Goal: Check status

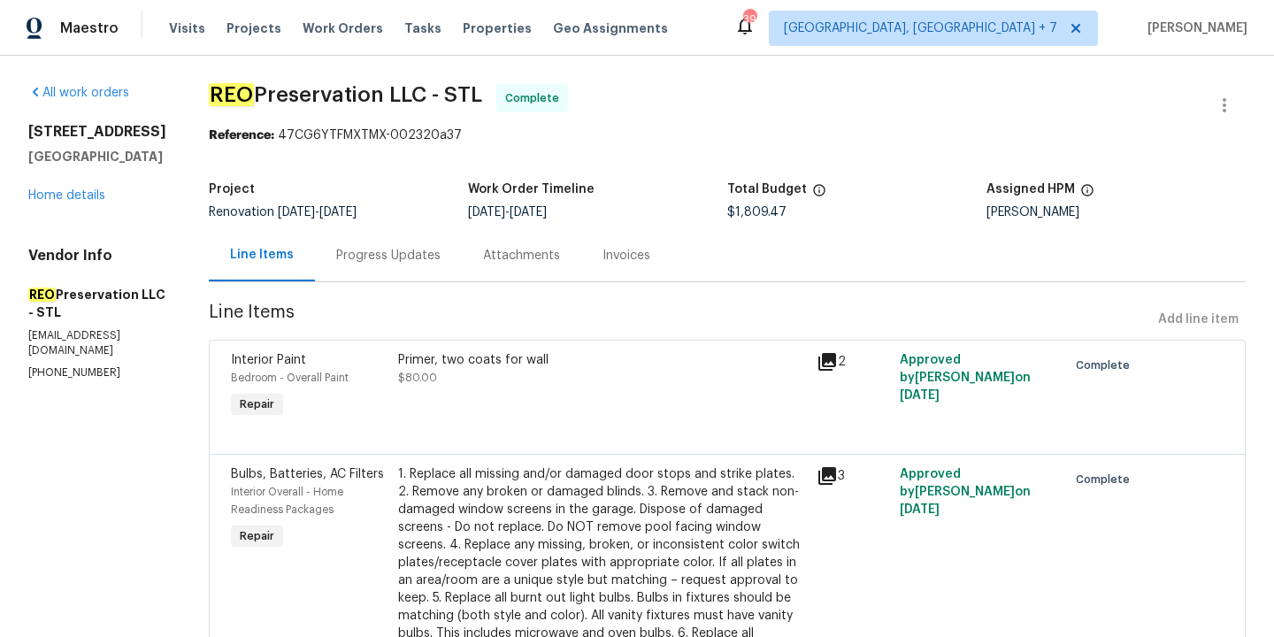
scroll to position [1095, 0]
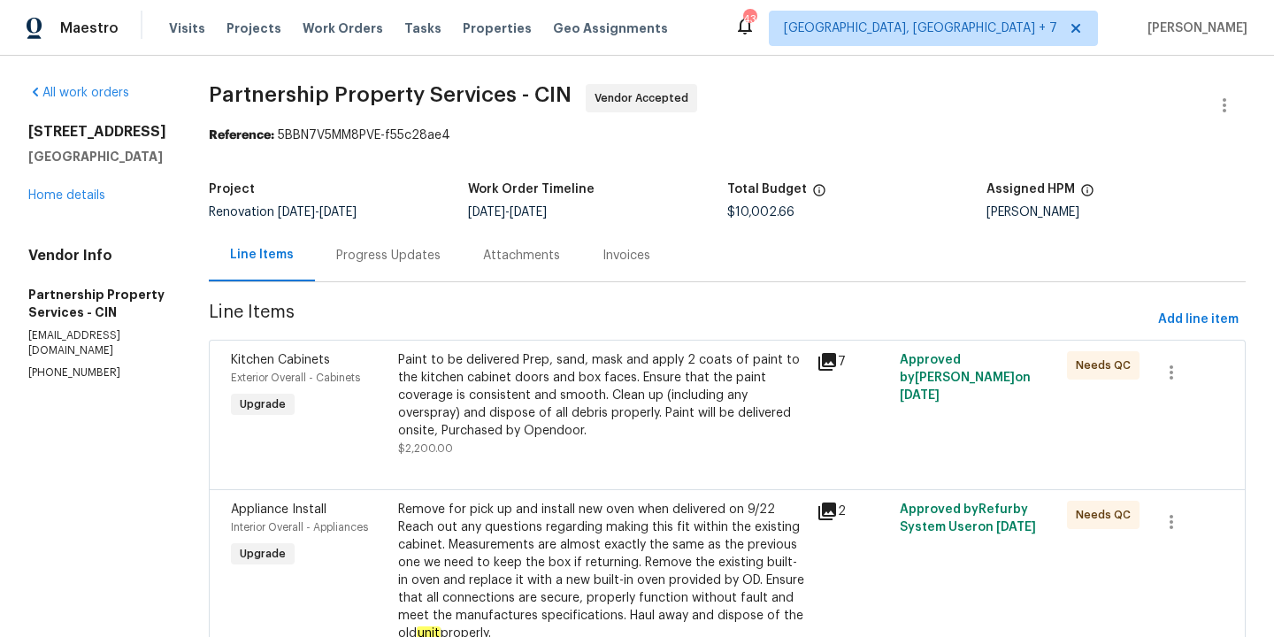
scroll to position [907, 0]
